Goal: Information Seeking & Learning: Learn about a topic

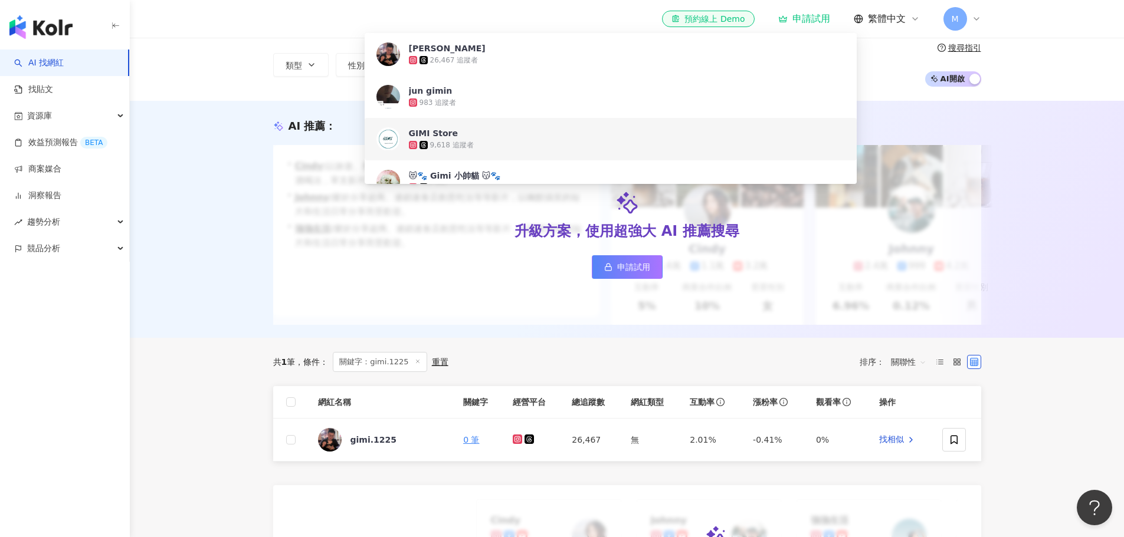
scroll to position [118, 0]
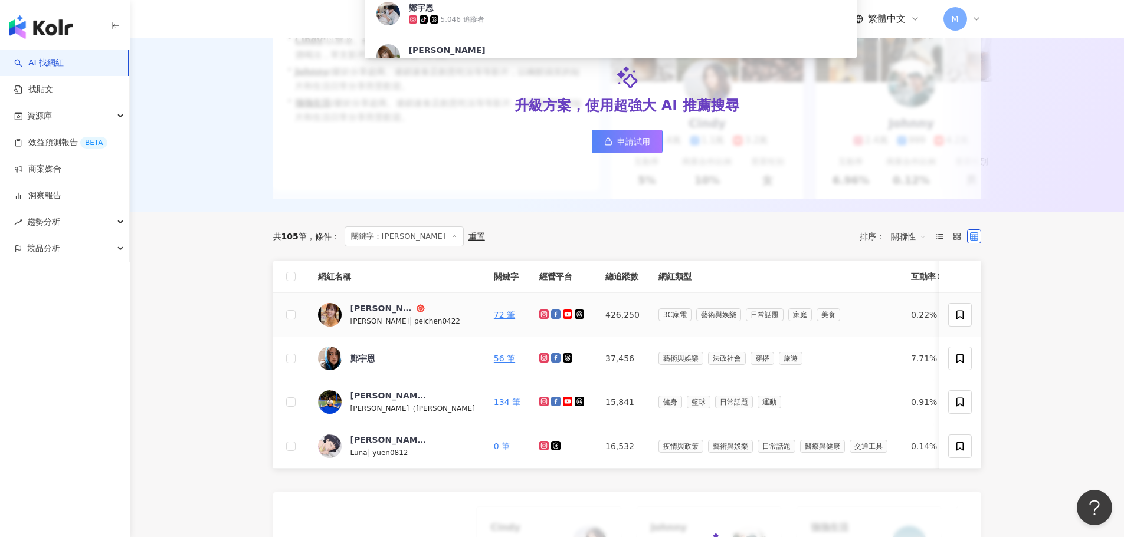
click at [542, 317] on icon at bounding box center [544, 314] width 5 height 5
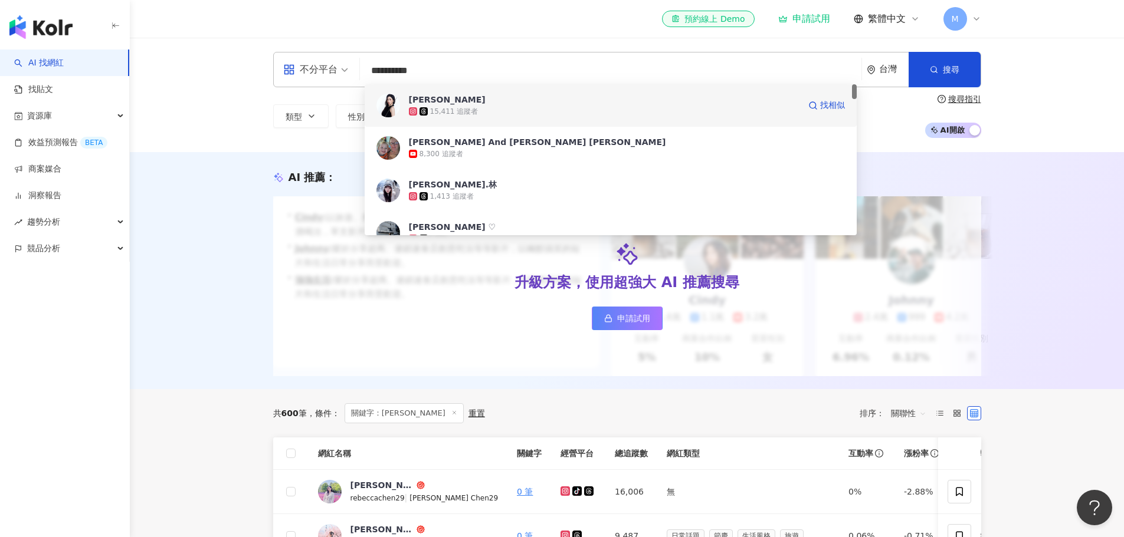
click at [520, 109] on div "15,411 追蹤者" at bounding box center [604, 112] width 391 height 12
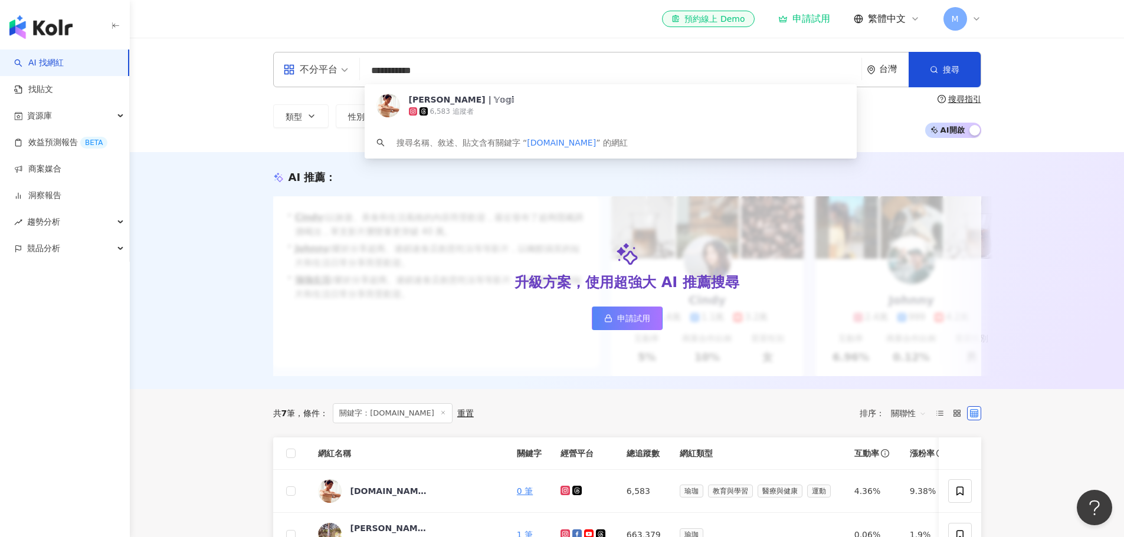
scroll to position [1, 0]
click at [563, 493] on icon at bounding box center [565, 491] width 5 height 5
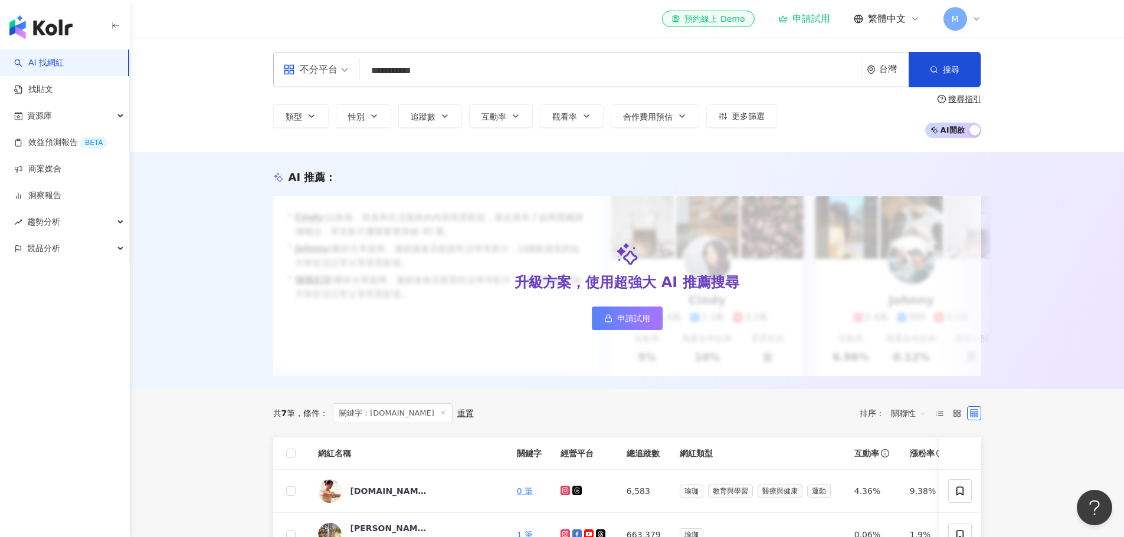
scroll to position [0, 0]
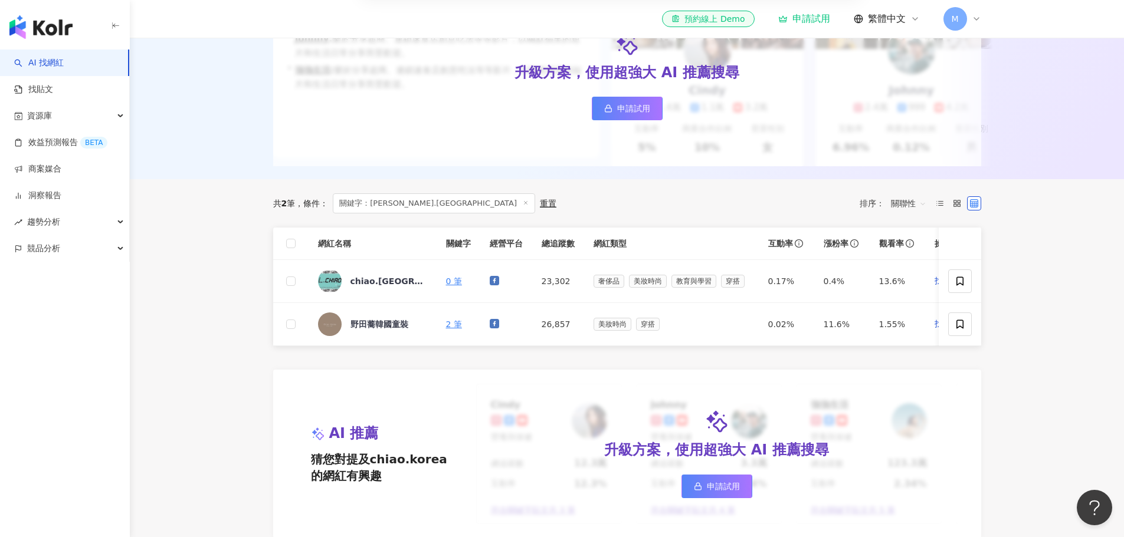
scroll to position [236, 0]
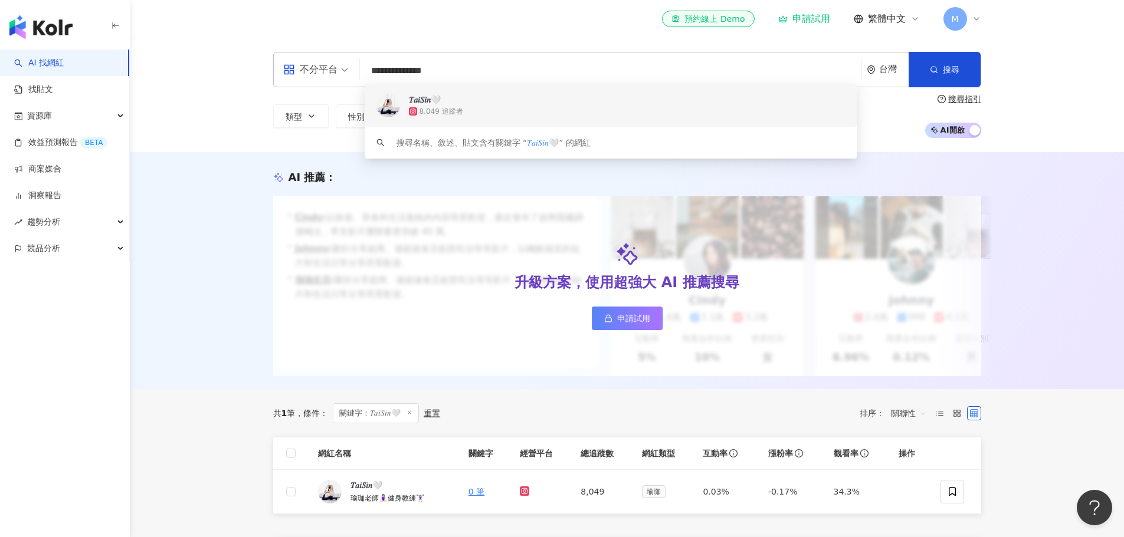
scroll to position [295, 0]
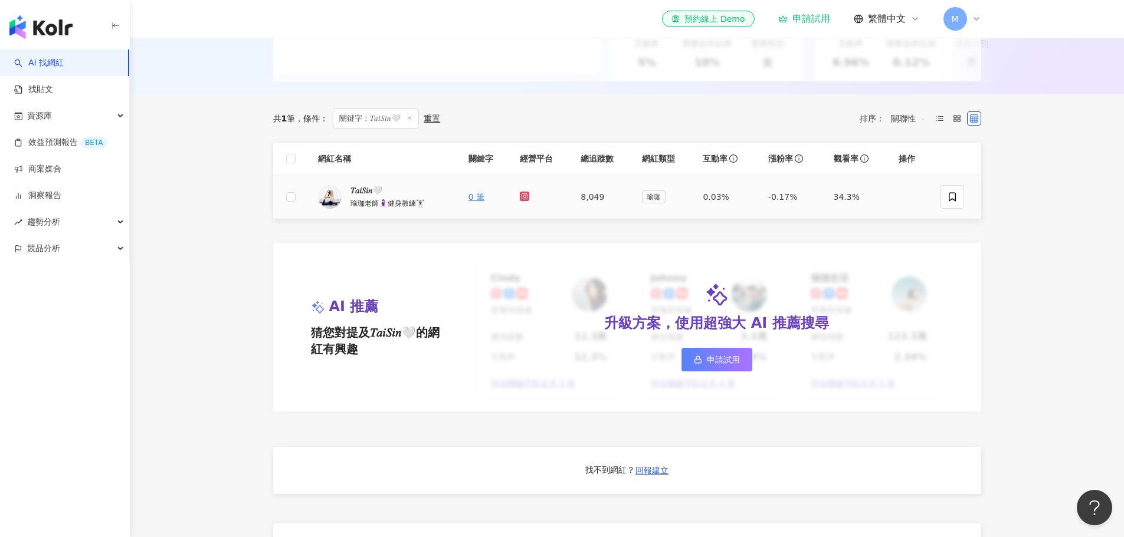
click at [523, 199] on icon at bounding box center [524, 196] width 5 height 5
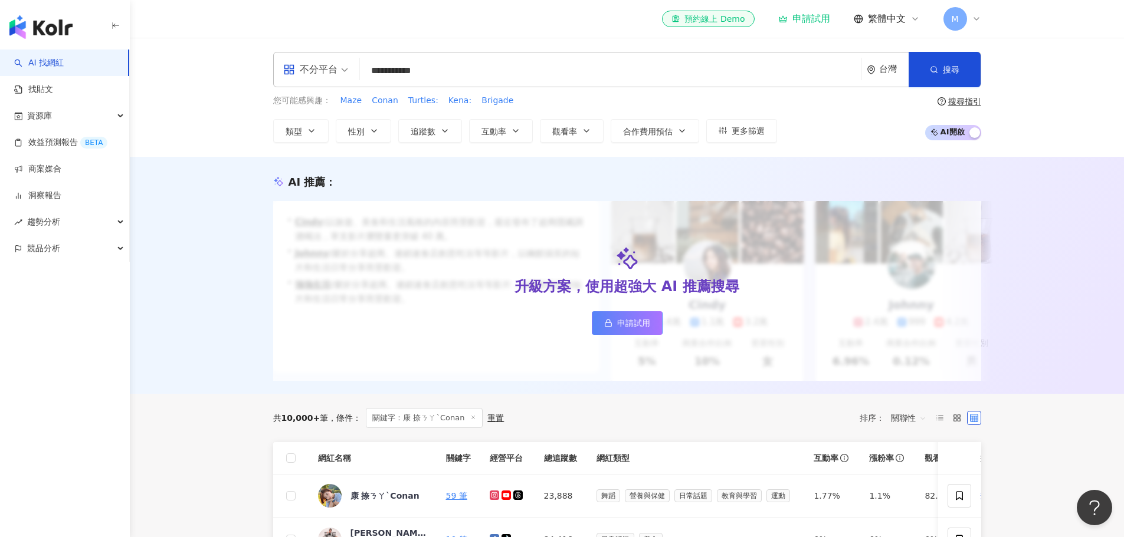
drag, startPoint x: 234, startPoint y: 498, endPoint x: 233, endPoint y: 485, distance: 13.0
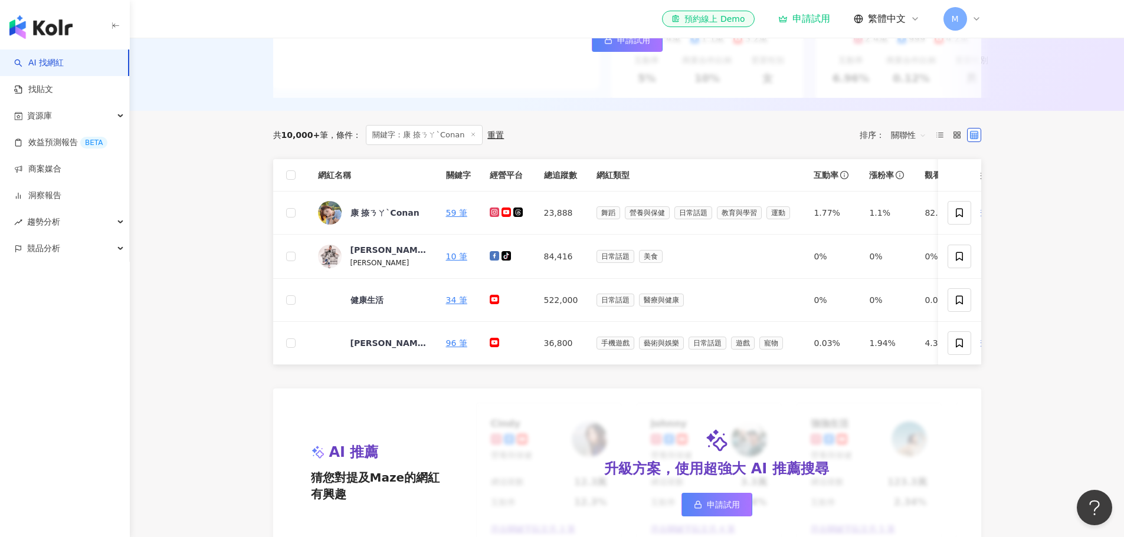
scroll to position [295, 0]
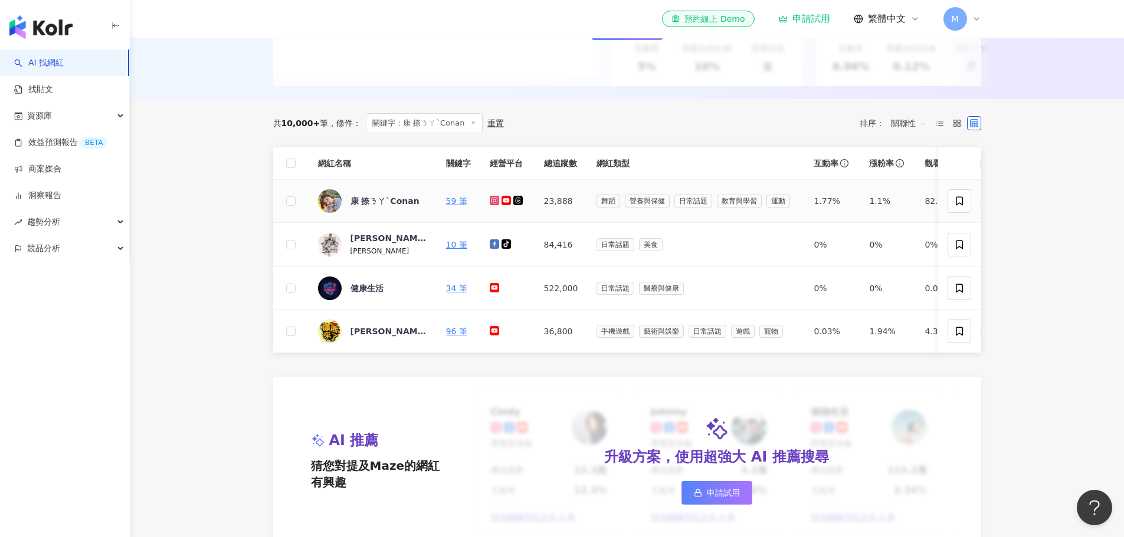
click at [495, 204] on icon at bounding box center [495, 200] width 8 height 7
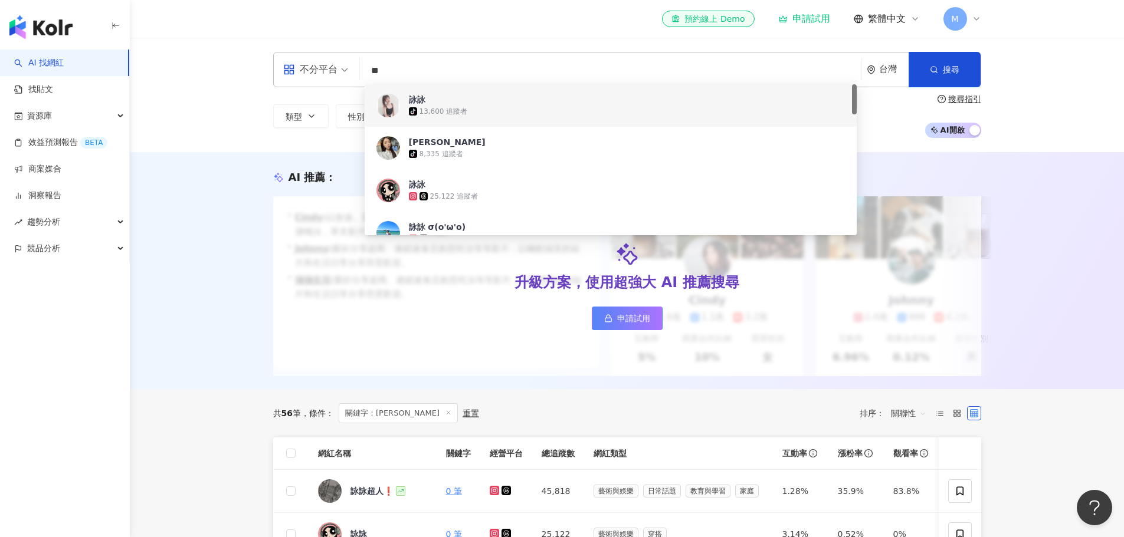
click at [532, 115] on div "tiktok-icon 13,600 追蹤者" at bounding box center [627, 112] width 436 height 12
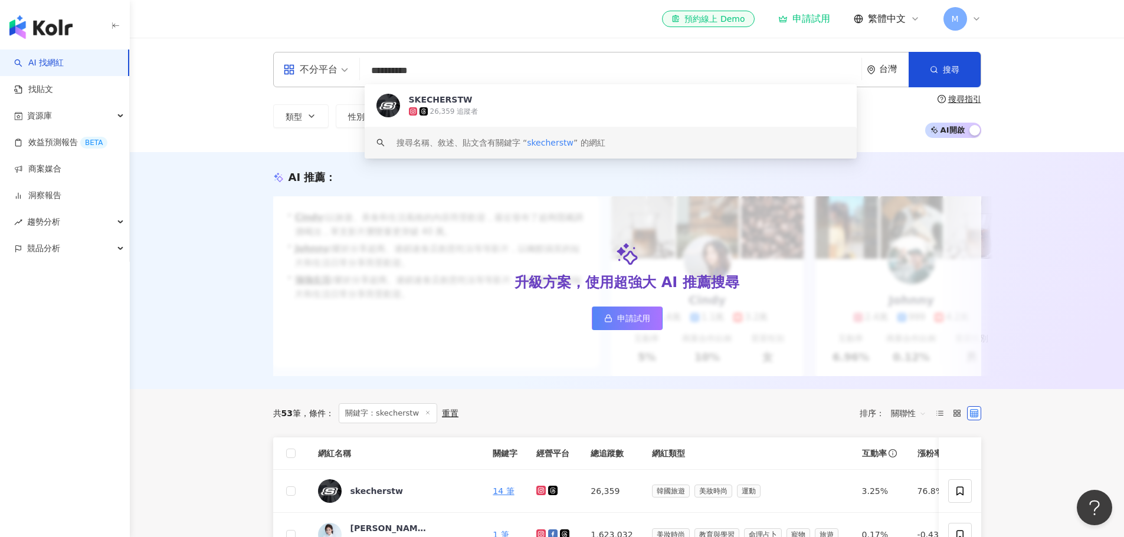
scroll to position [295, 0]
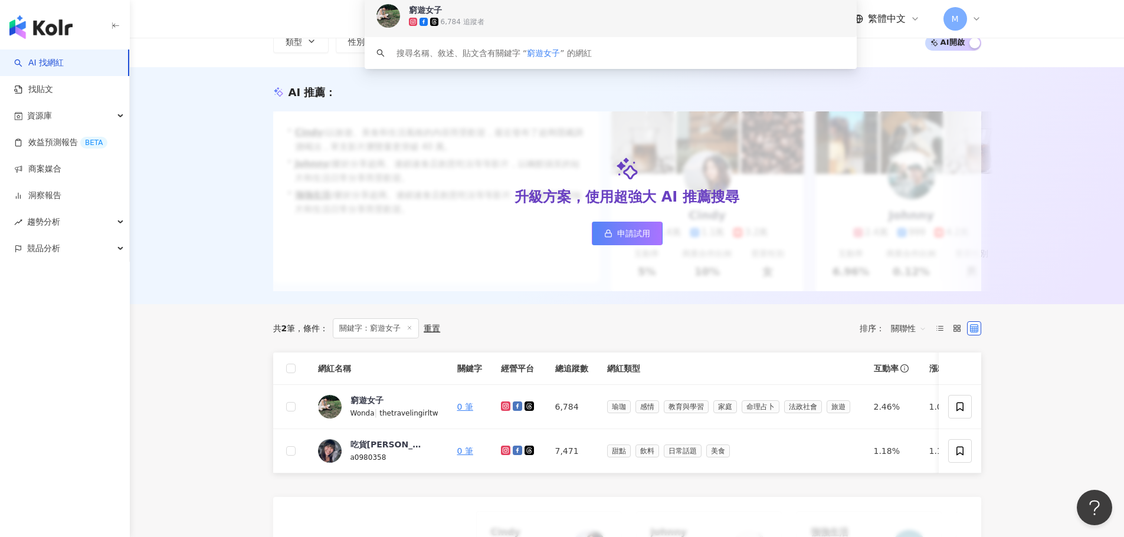
scroll to position [236, 0]
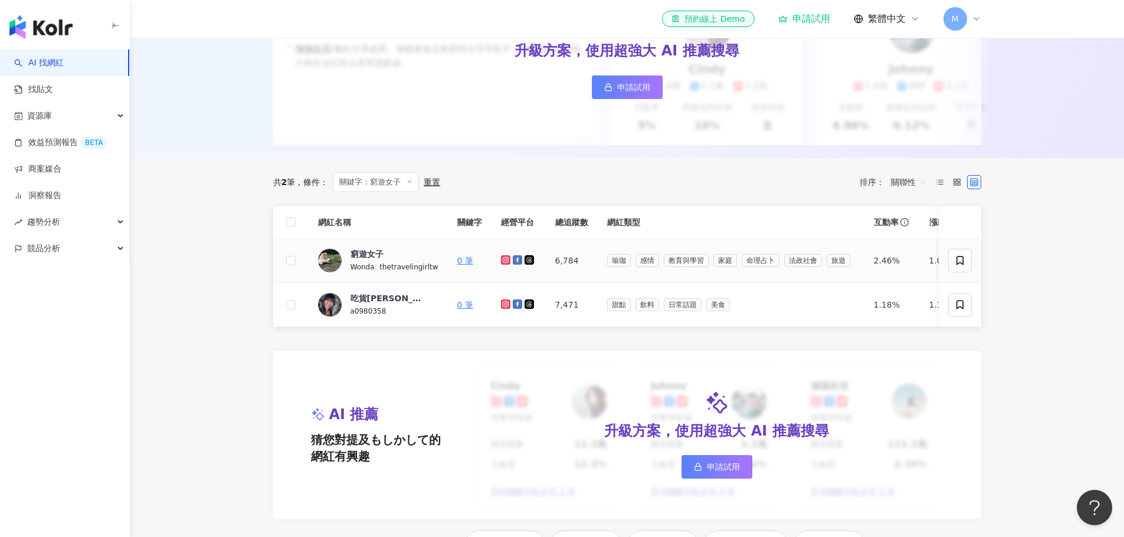
click at [504, 262] on icon at bounding box center [505, 259] width 5 height 5
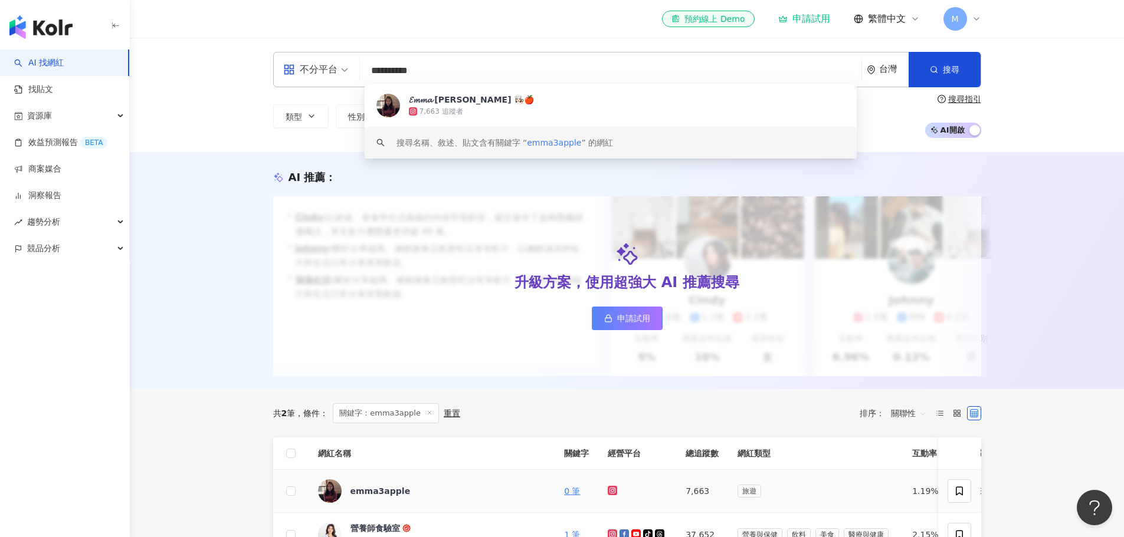
click at [608, 496] on icon at bounding box center [612, 490] width 9 height 9
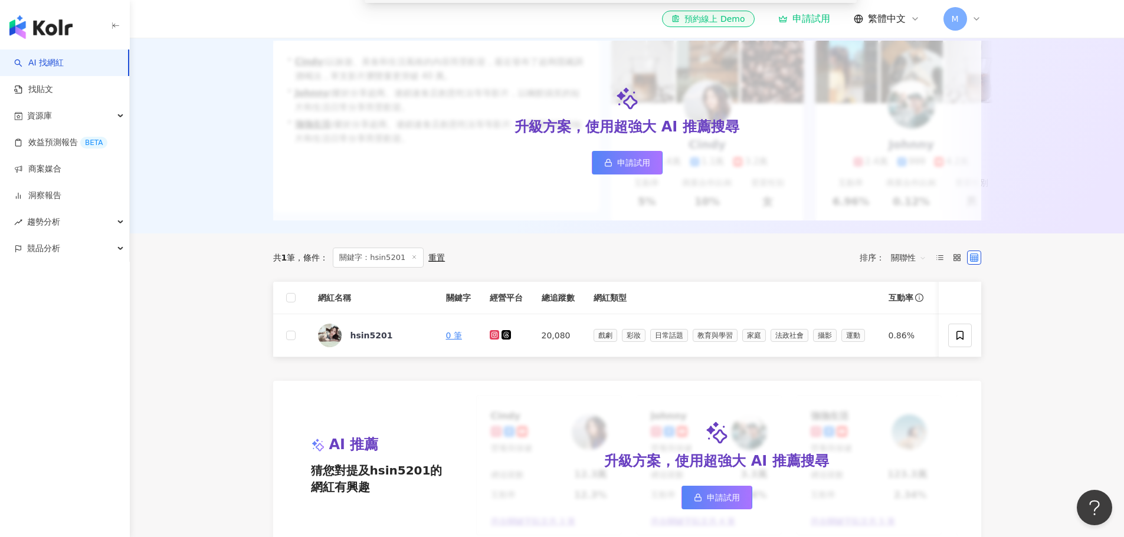
scroll to position [295, 0]
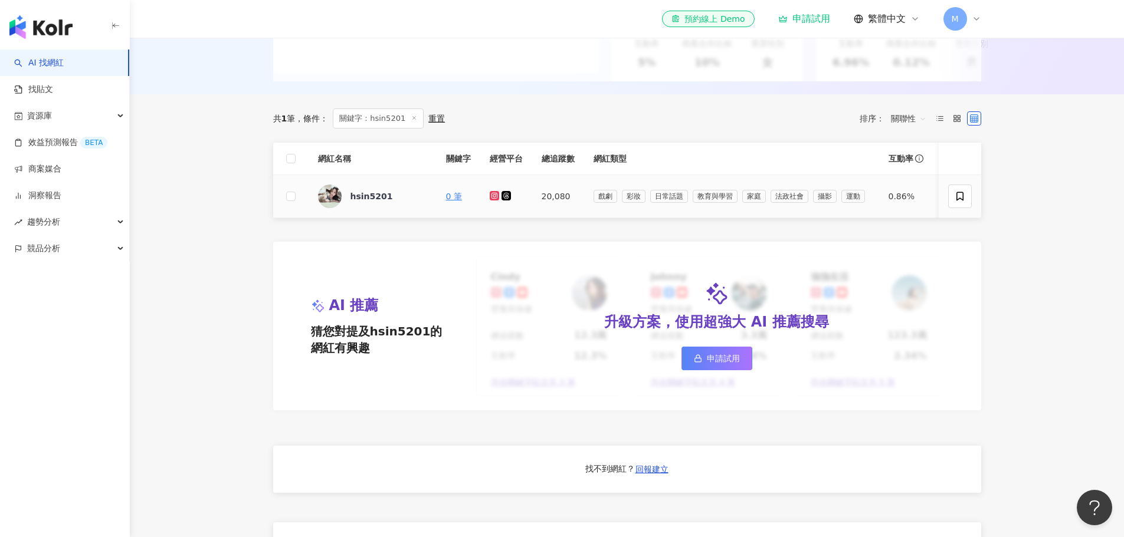
click at [495, 196] on icon at bounding box center [494, 196] width 2 height 2
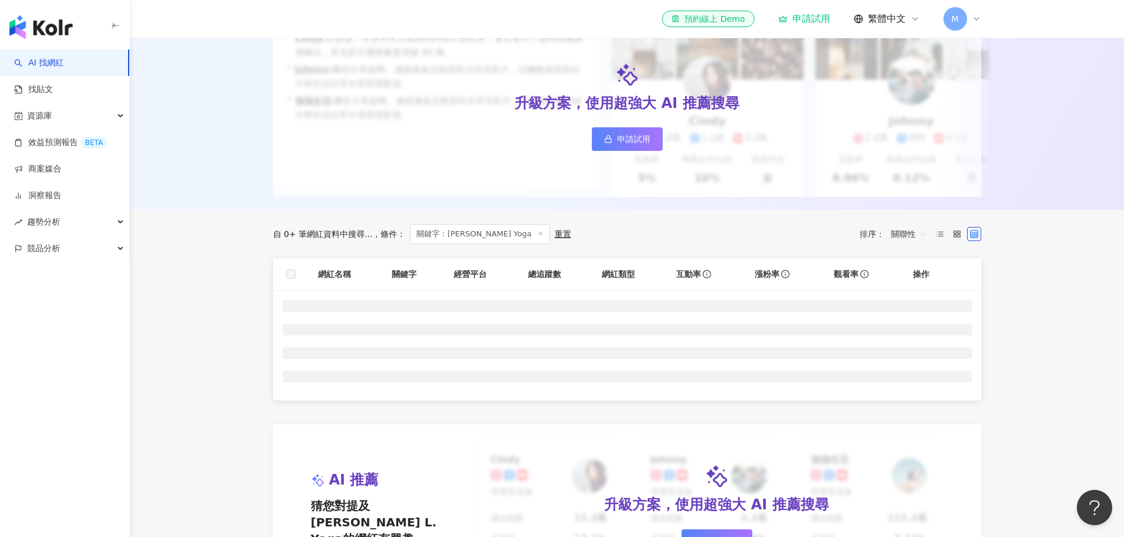
scroll to position [59, 0]
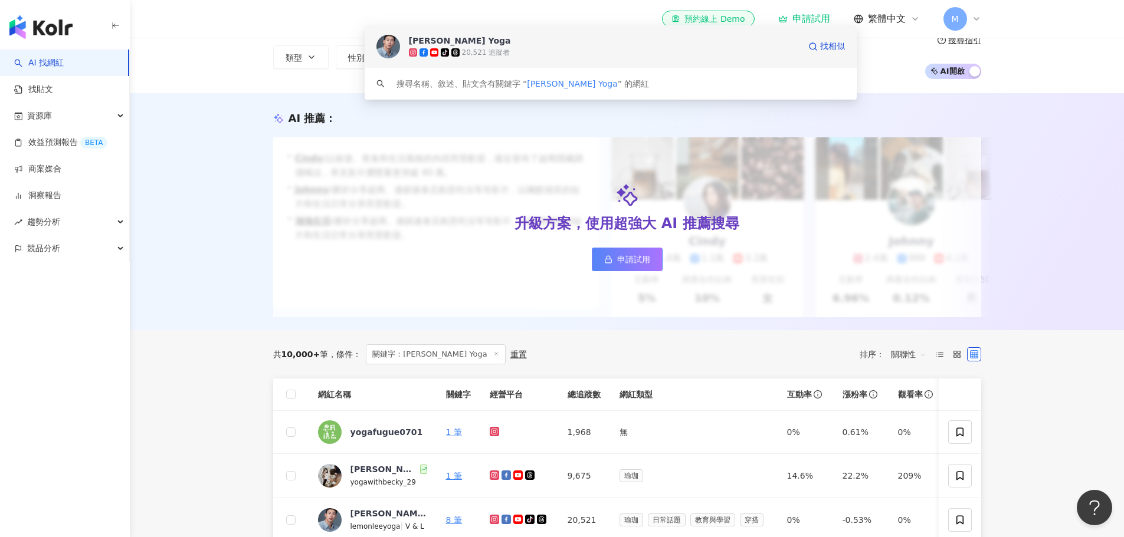
click at [464, 42] on div "Lemon L. Yoga" at bounding box center [460, 41] width 102 height 12
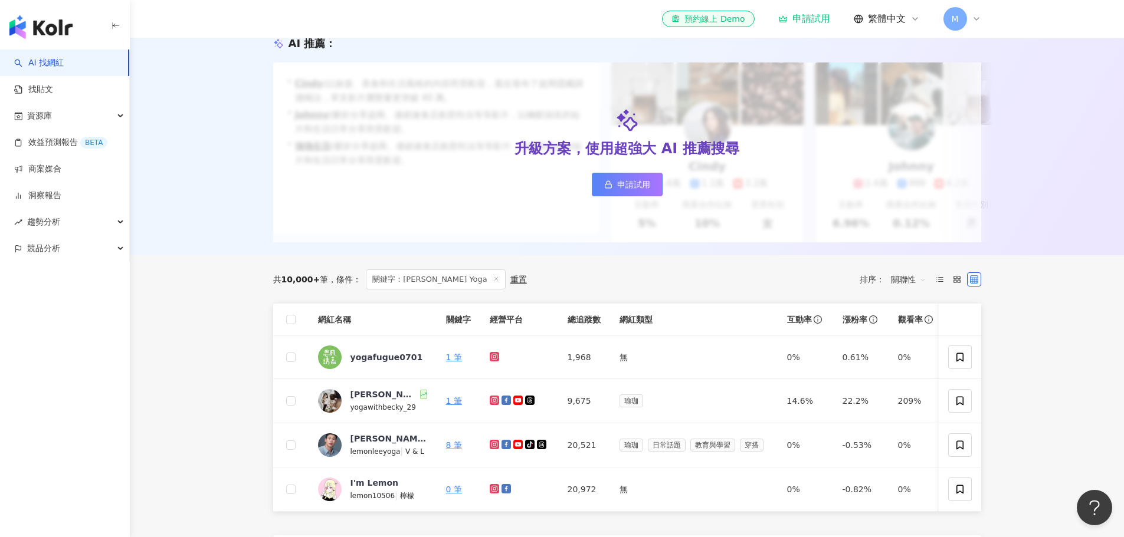
scroll to position [177, 0]
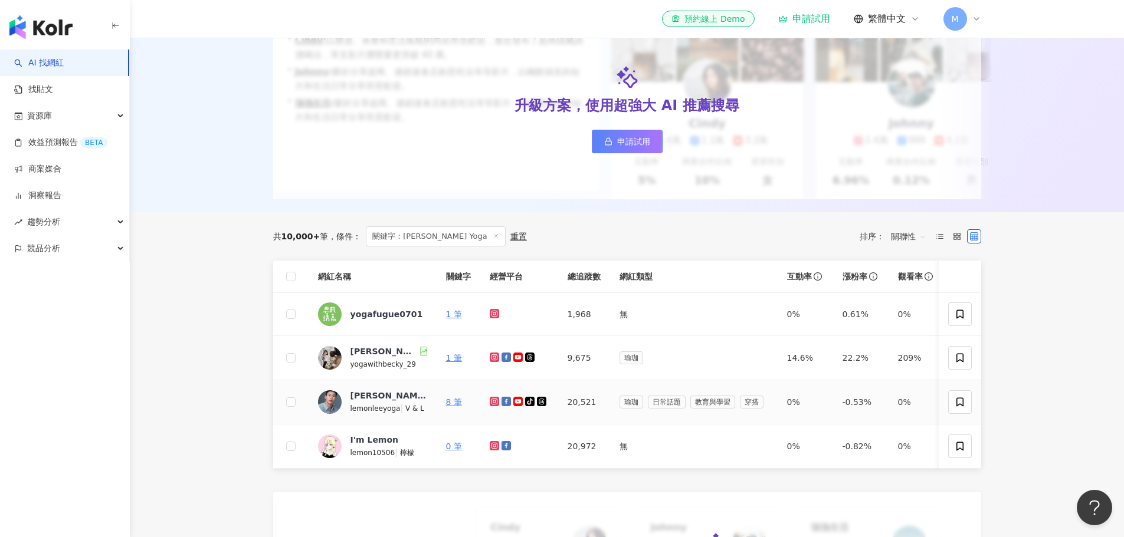
click at [496, 405] on icon at bounding box center [495, 401] width 8 height 7
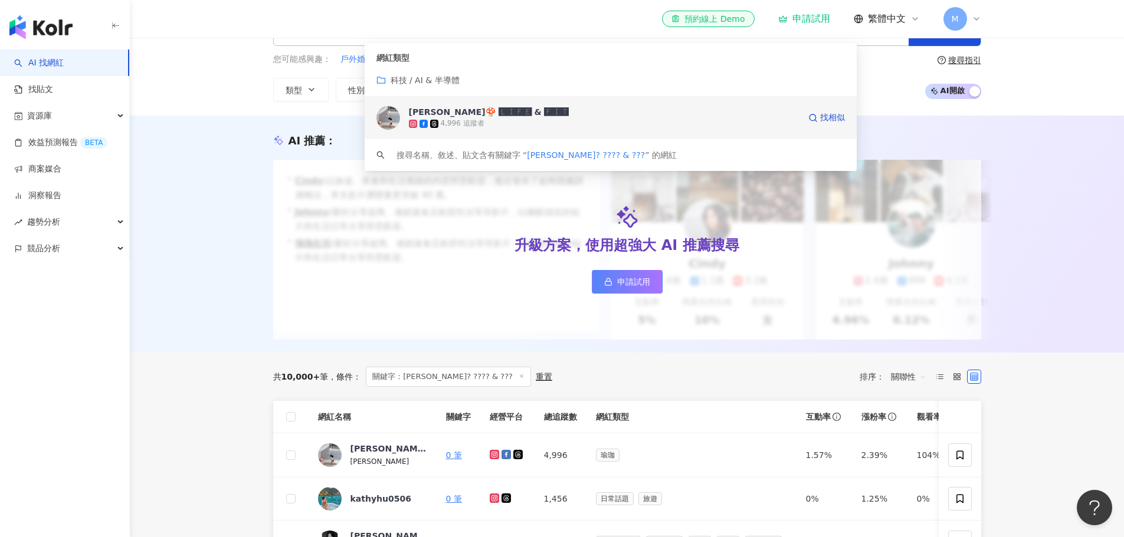
scroll to position [59, 0]
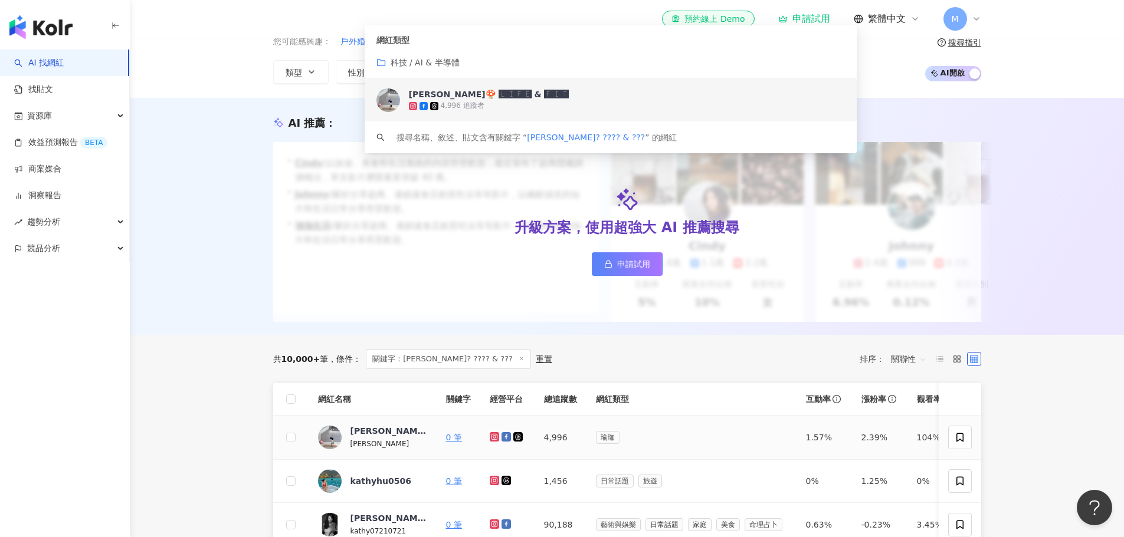
click at [496, 442] on icon at bounding box center [494, 436] width 9 height 9
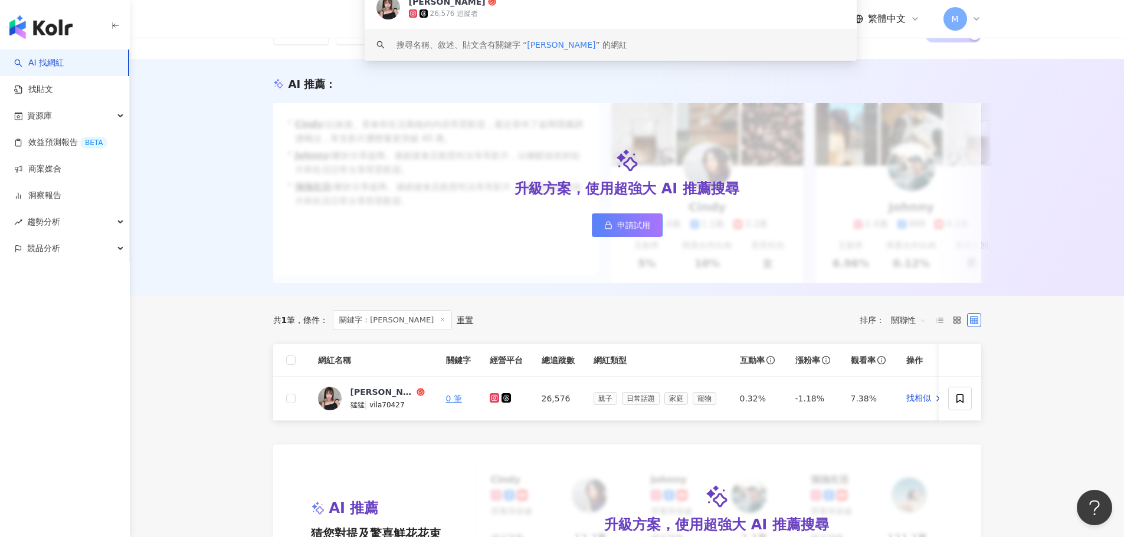
scroll to position [177, 0]
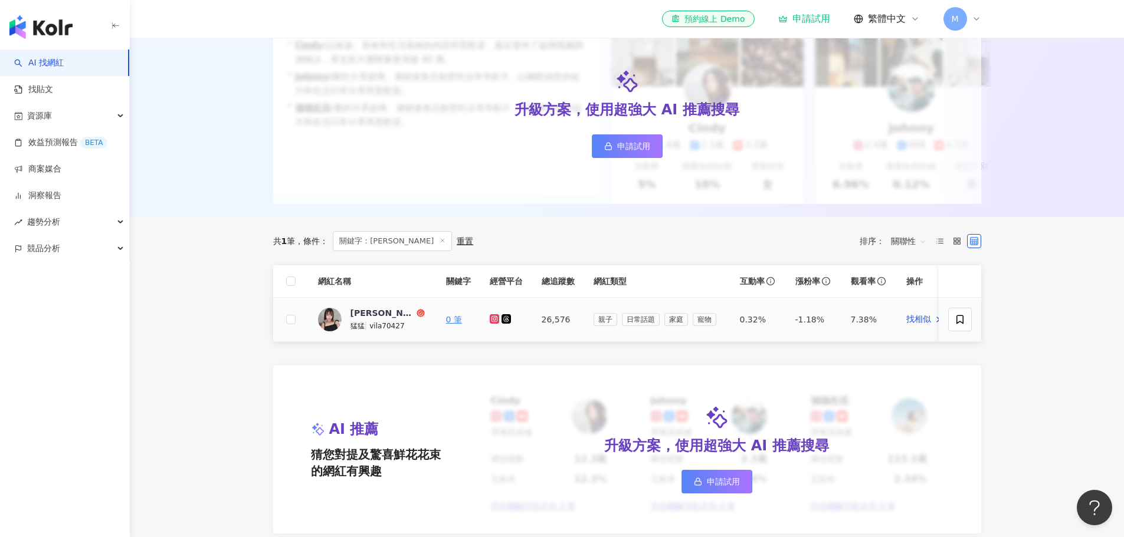
click at [496, 321] on icon at bounding box center [493, 318] width 5 height 5
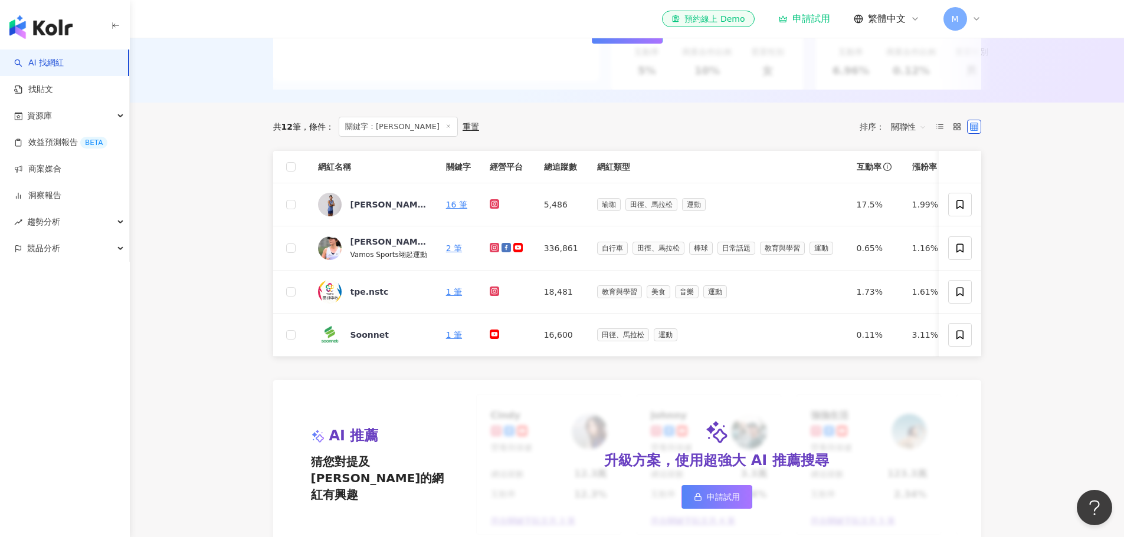
scroll to position [295, 0]
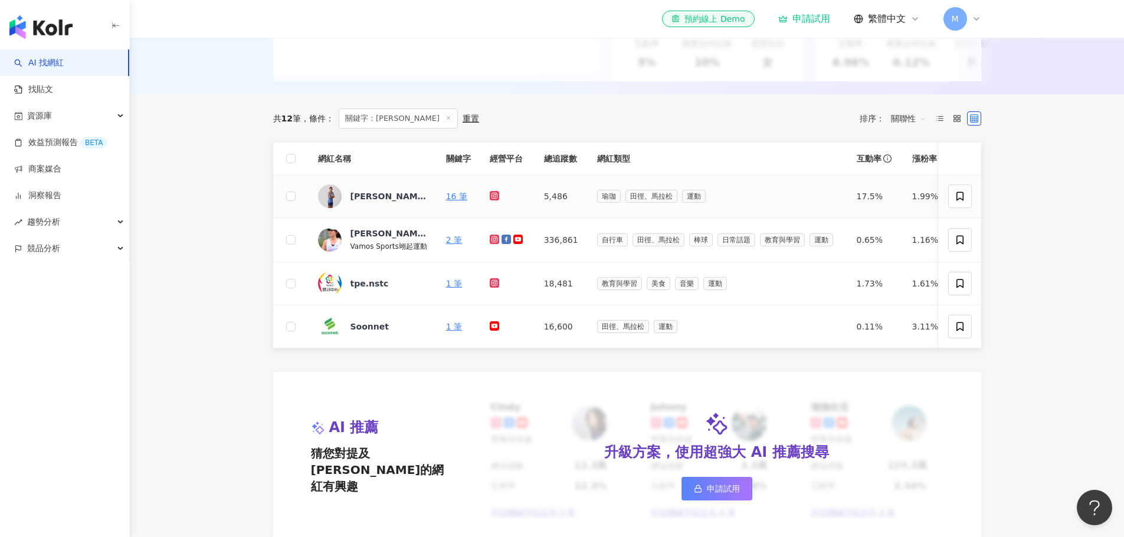
click at [493, 199] on icon at bounding box center [495, 195] width 8 height 7
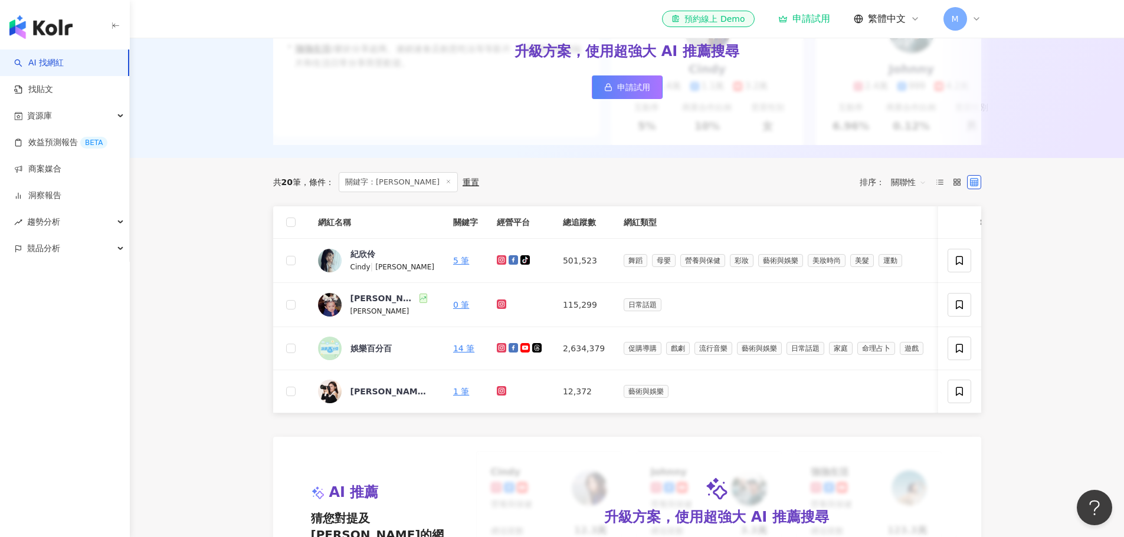
scroll to position [236, 0]
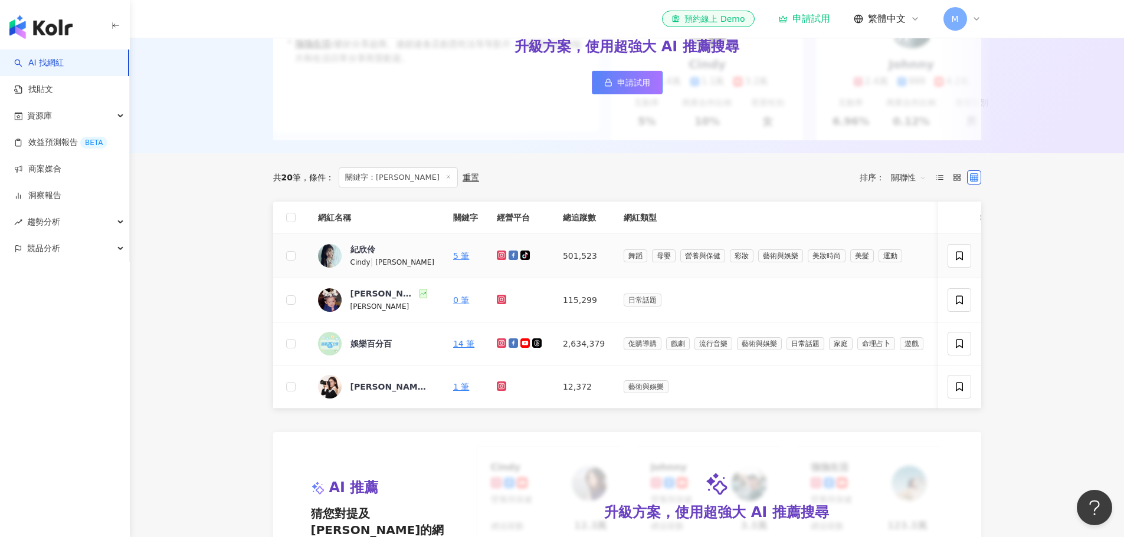
click at [500, 256] on icon at bounding box center [501, 255] width 2 height 2
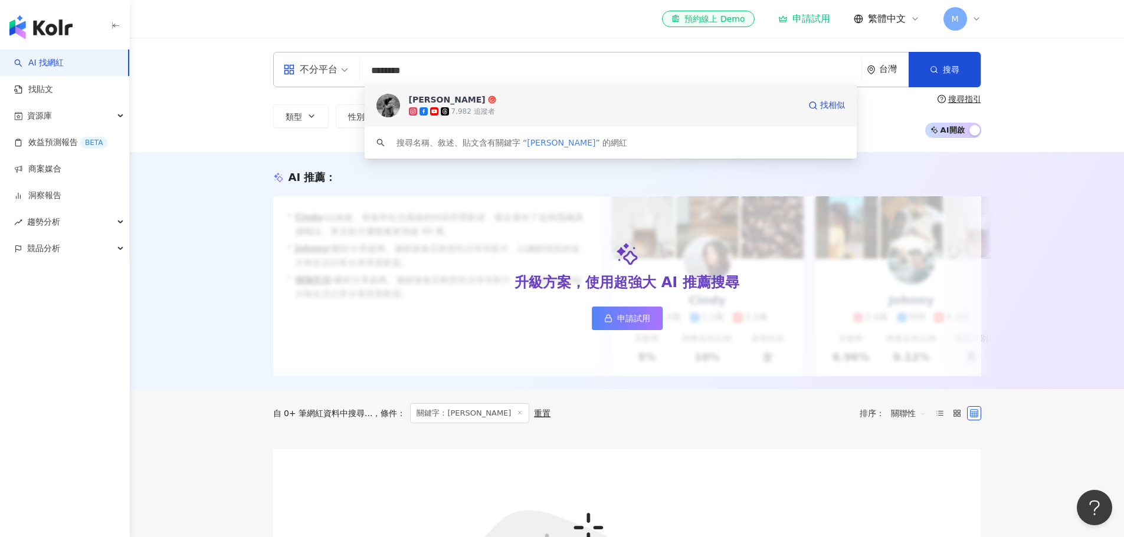
click at [490, 103] on span "[PERSON_NAME]" at bounding box center [604, 100] width 391 height 12
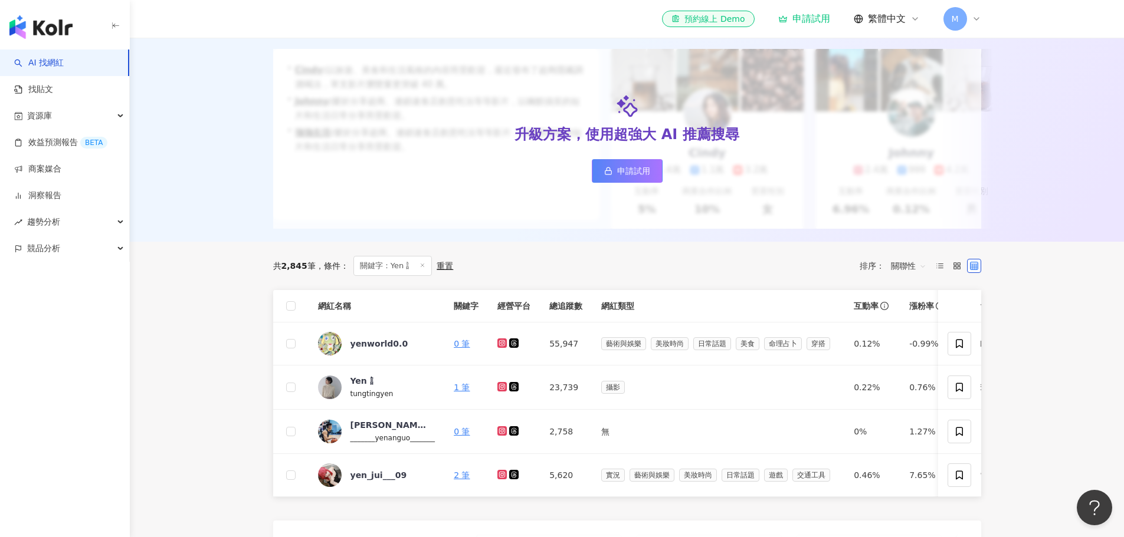
scroll to position [236, 0]
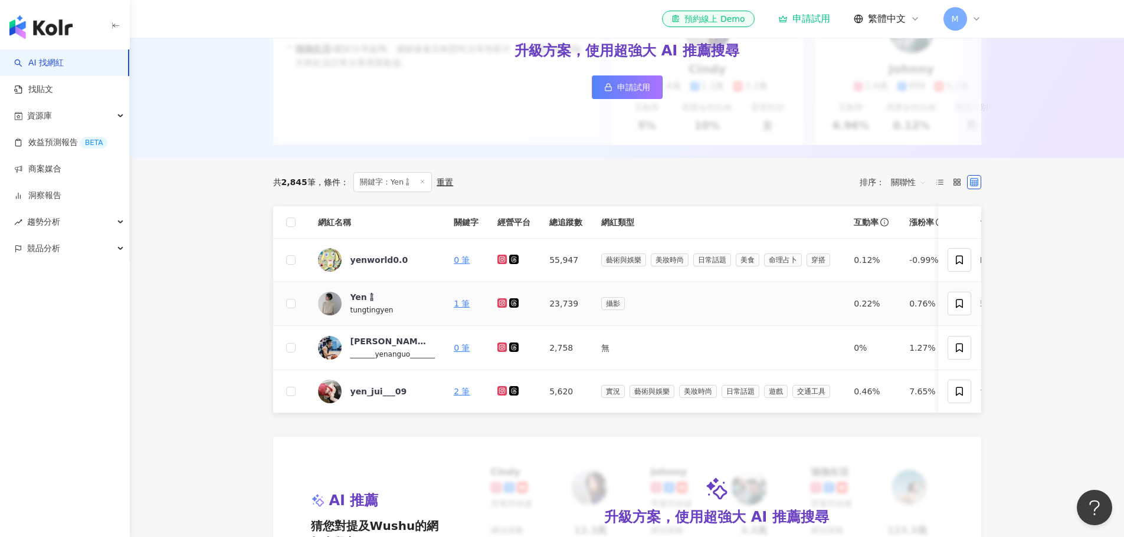
click at [509, 309] on link at bounding box center [503, 303] width 12 height 9
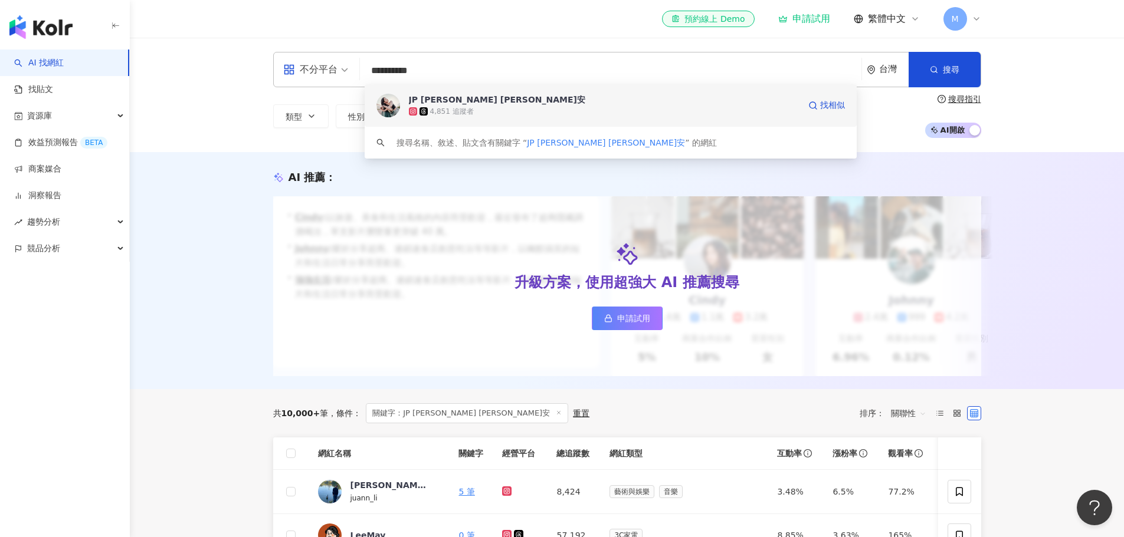
click at [527, 111] on div "4,851 追蹤者" at bounding box center [604, 112] width 391 height 12
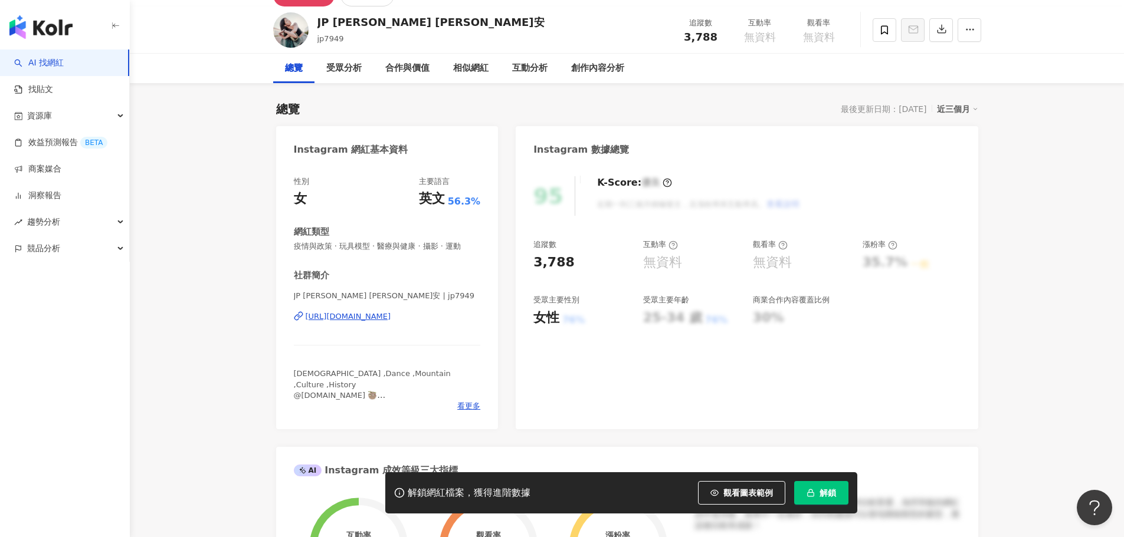
scroll to position [118, 0]
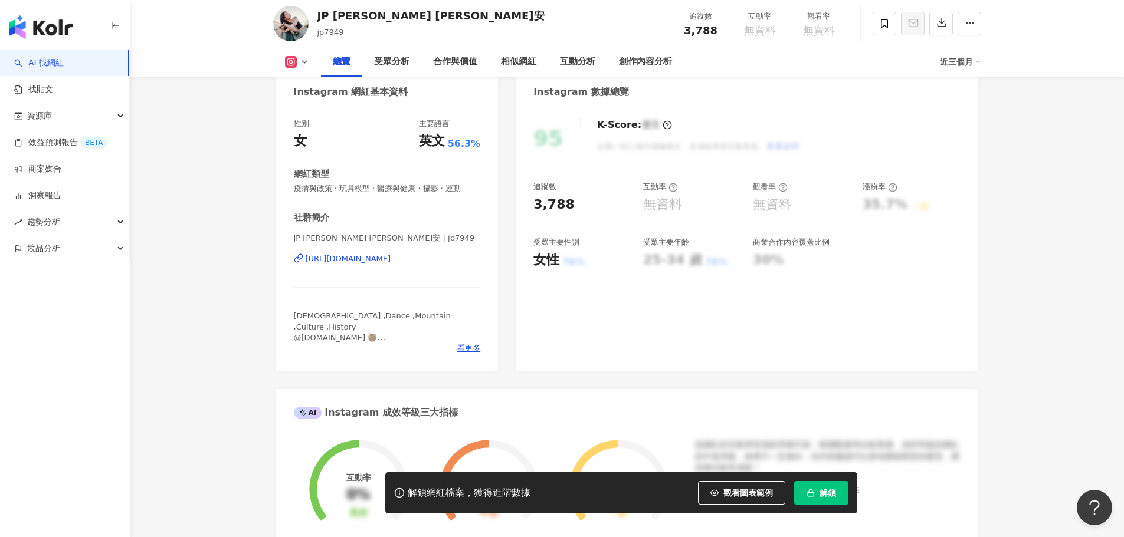
click at [391, 257] on div "https://www.instagram.com/jp7949/" at bounding box center [349, 259] width 86 height 11
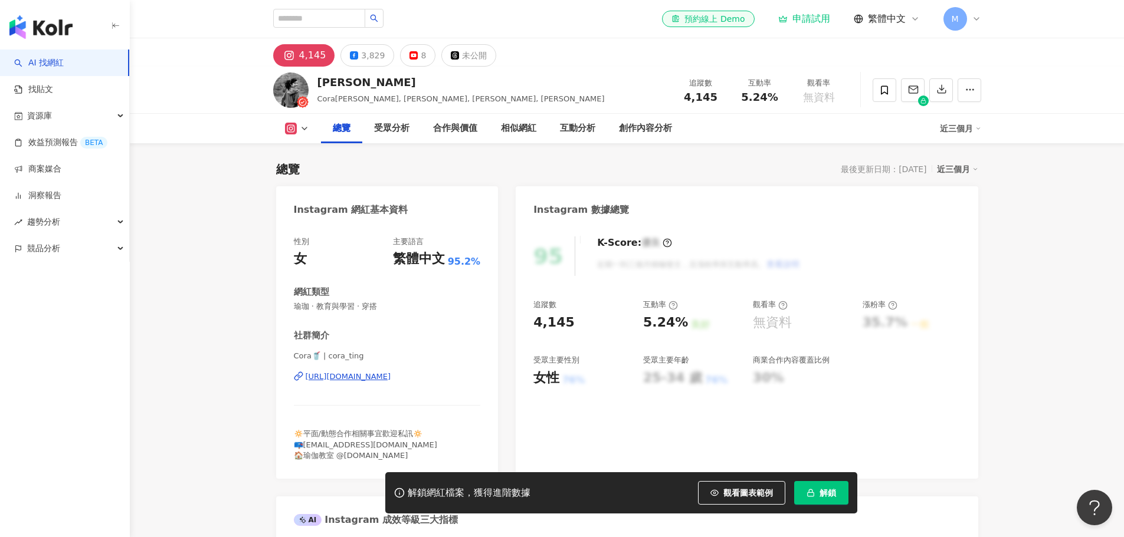
click at [391, 372] on div "https://www.instagram.com/cora_ting/" at bounding box center [349, 377] width 86 height 11
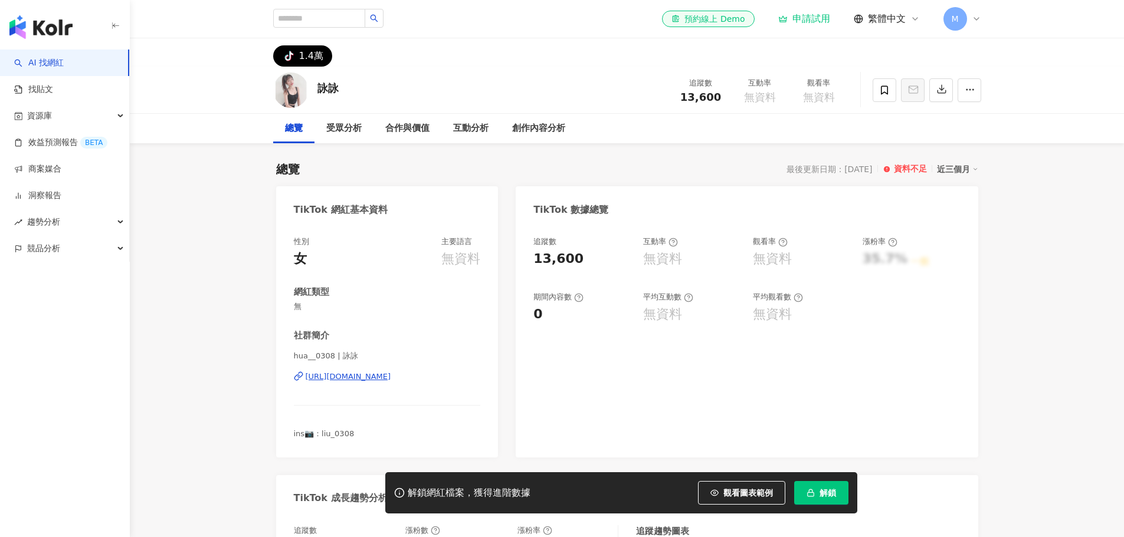
click at [391, 378] on div "https://www.tiktok.com/@6663818385212637186" at bounding box center [349, 377] width 86 height 11
